Goal: Task Accomplishment & Management: Manage account settings

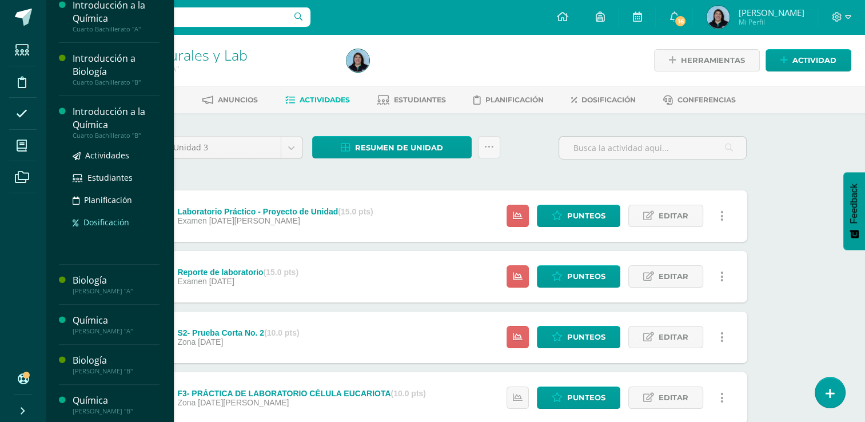
scroll to position [384, 0]
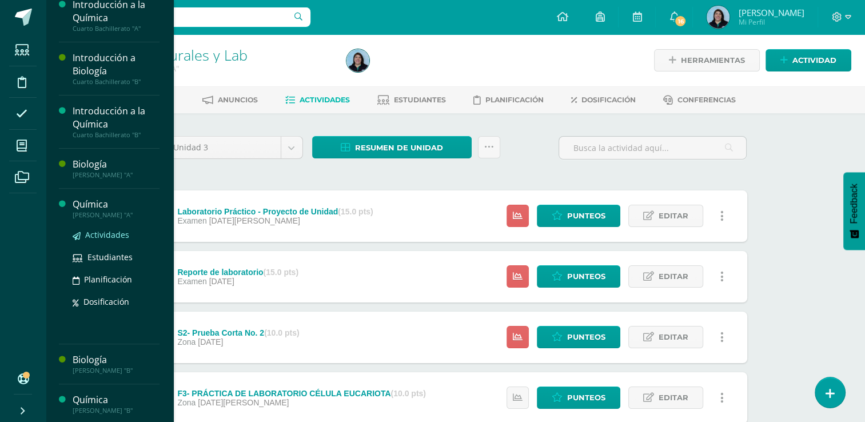
click at [105, 232] on span "Actividades" at bounding box center [107, 234] width 44 height 11
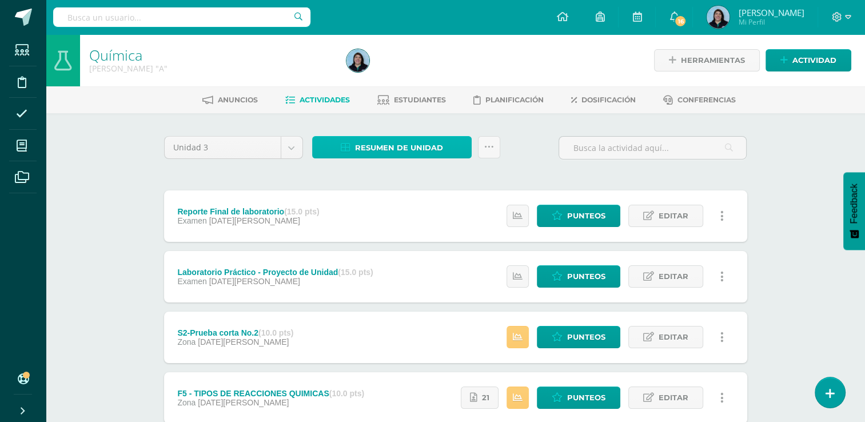
click at [405, 147] on span "Resumen de unidad" at bounding box center [399, 147] width 88 height 21
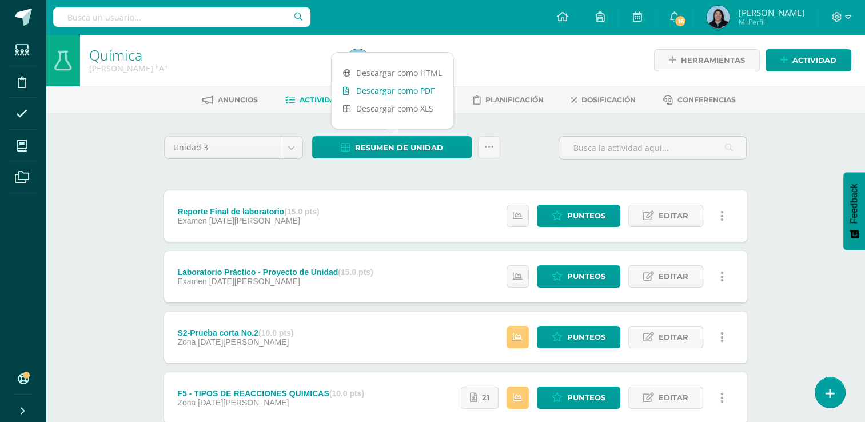
click at [401, 94] on link "Descargar como PDF" at bounding box center [393, 91] width 122 height 18
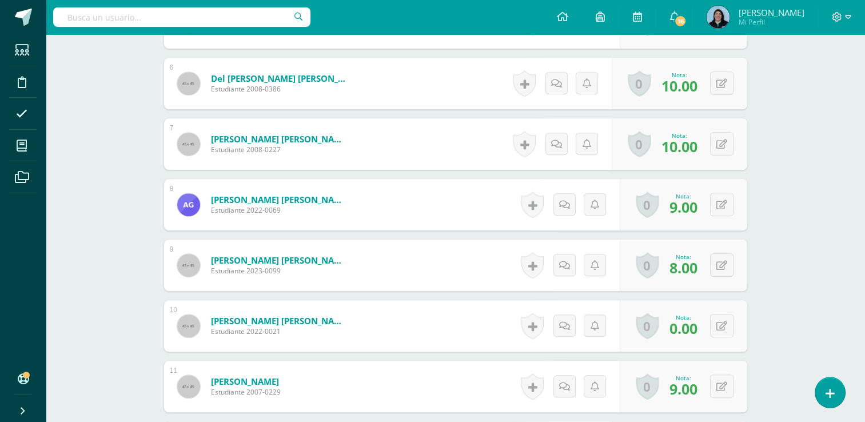
scroll to position [615, 0]
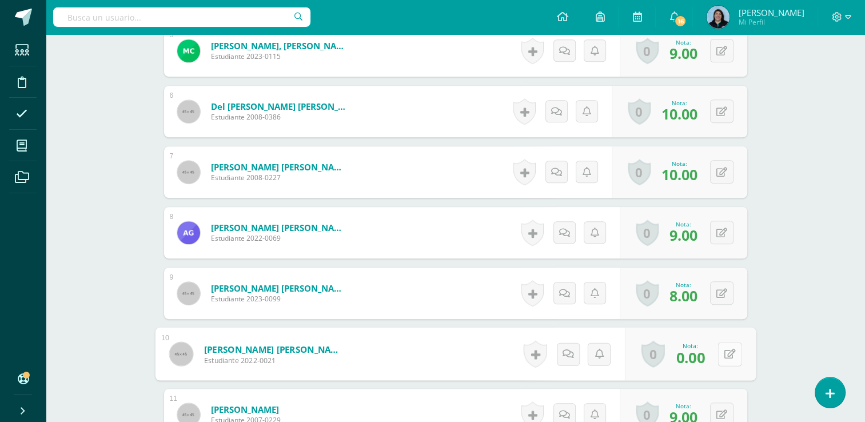
click at [723, 352] on button at bounding box center [729, 354] width 24 height 24
type input "8"
click at [700, 356] on icon at bounding box center [699, 358] width 10 height 10
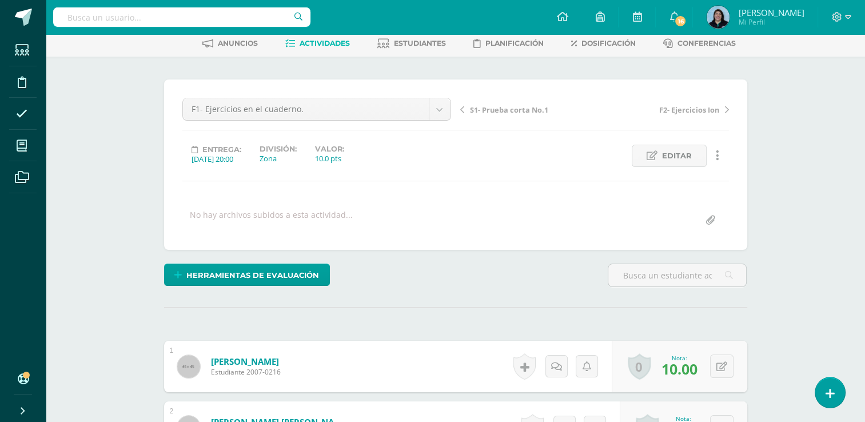
scroll to position [0, 0]
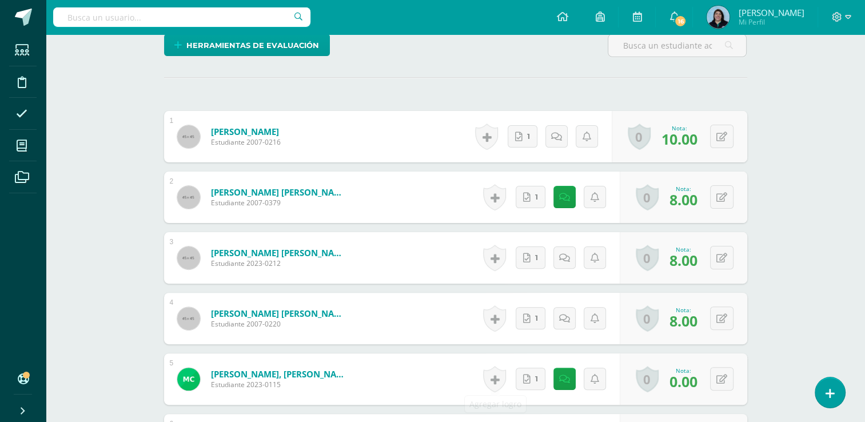
scroll to position [185, 0]
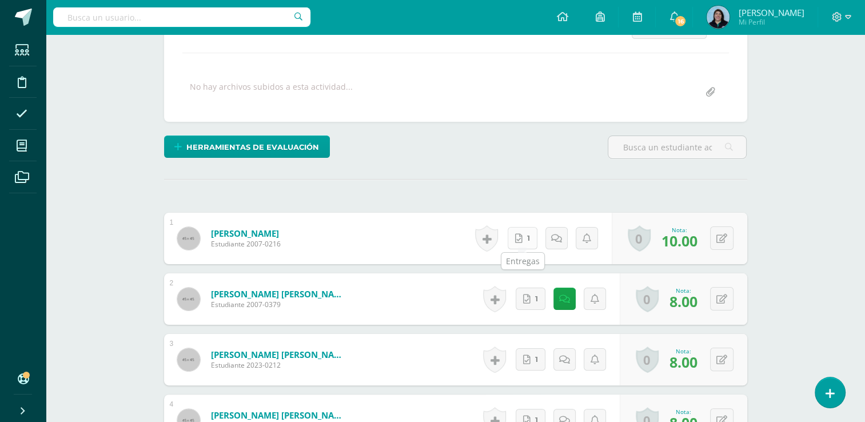
click at [527, 239] on link "1" at bounding box center [523, 238] width 30 height 22
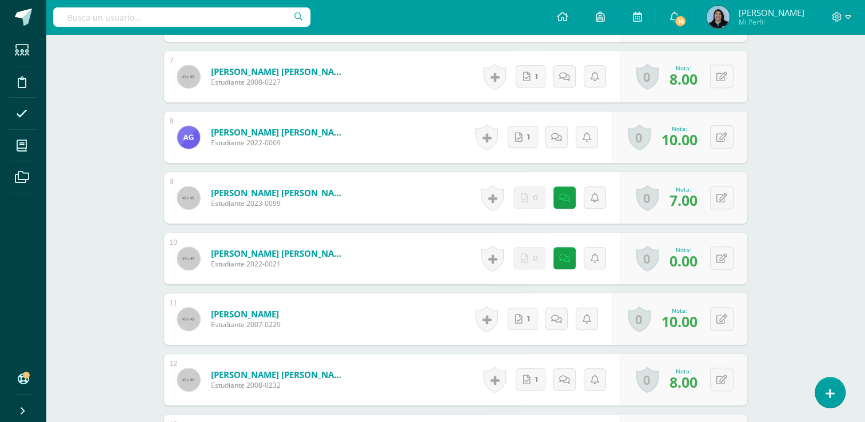
scroll to position [813, 0]
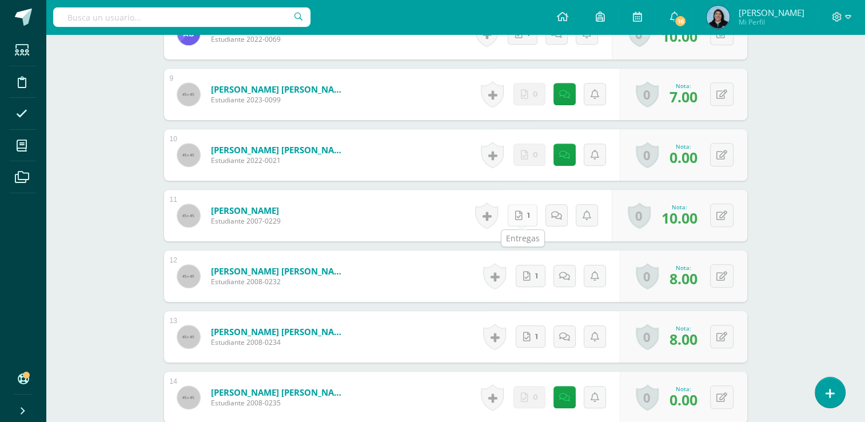
click at [520, 216] on icon at bounding box center [518, 216] width 7 height 10
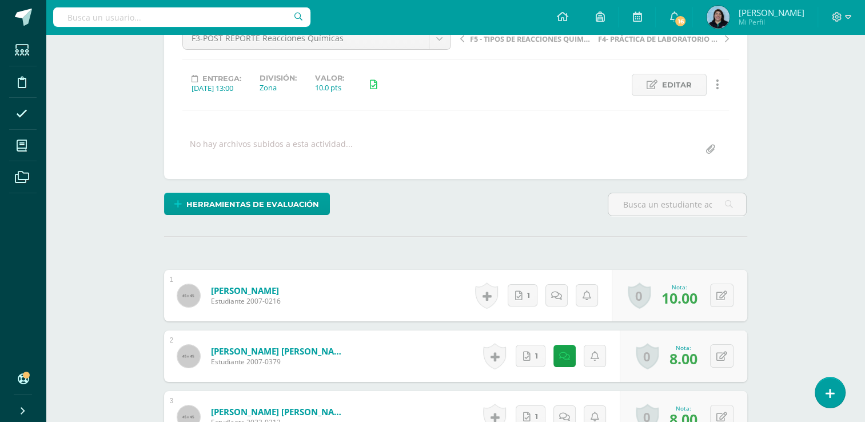
scroll to position [0, 0]
